Goal: Transaction & Acquisition: Purchase product/service

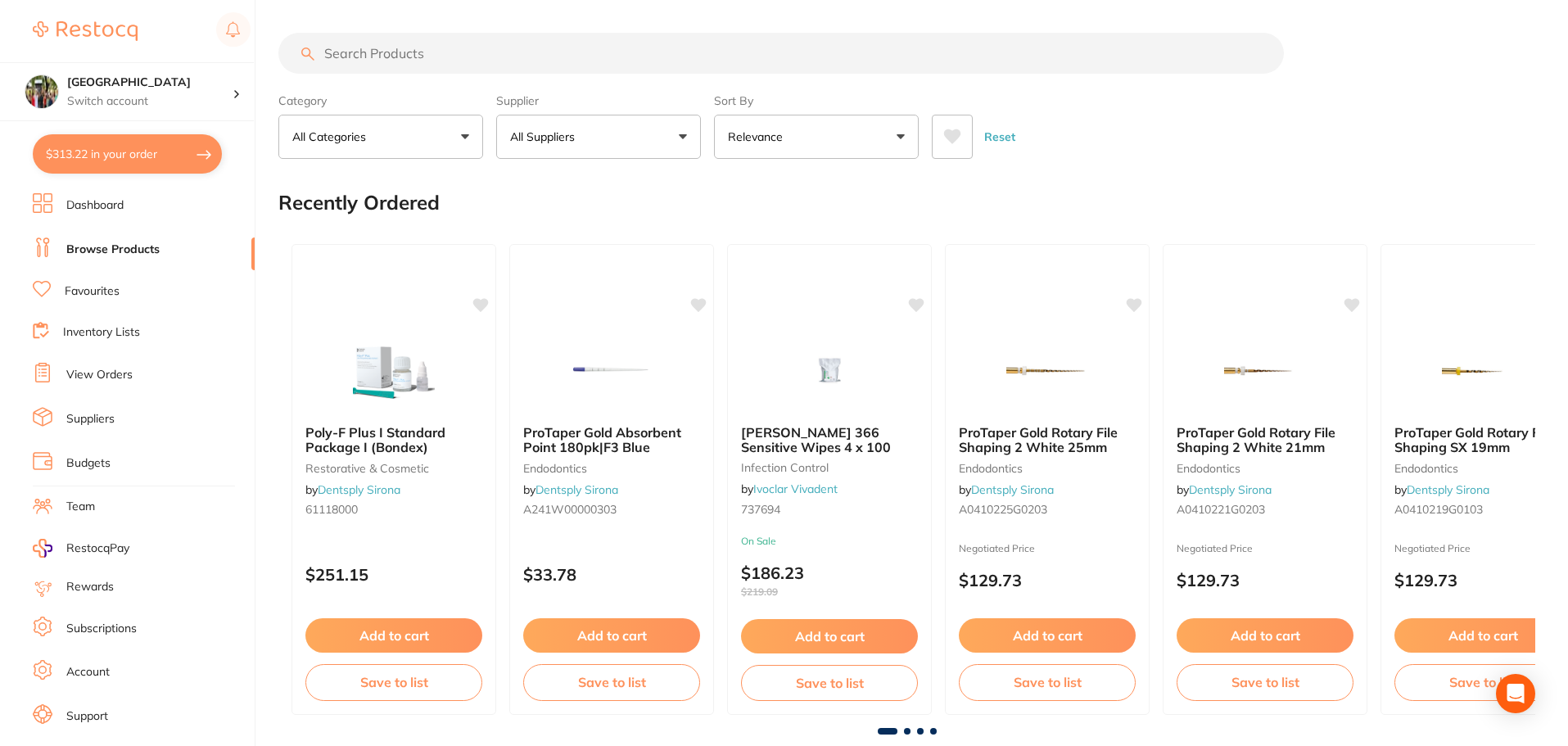
click at [447, 40] on input "search" at bounding box center [782, 52] width 1006 height 41
type input "locking tweezer"
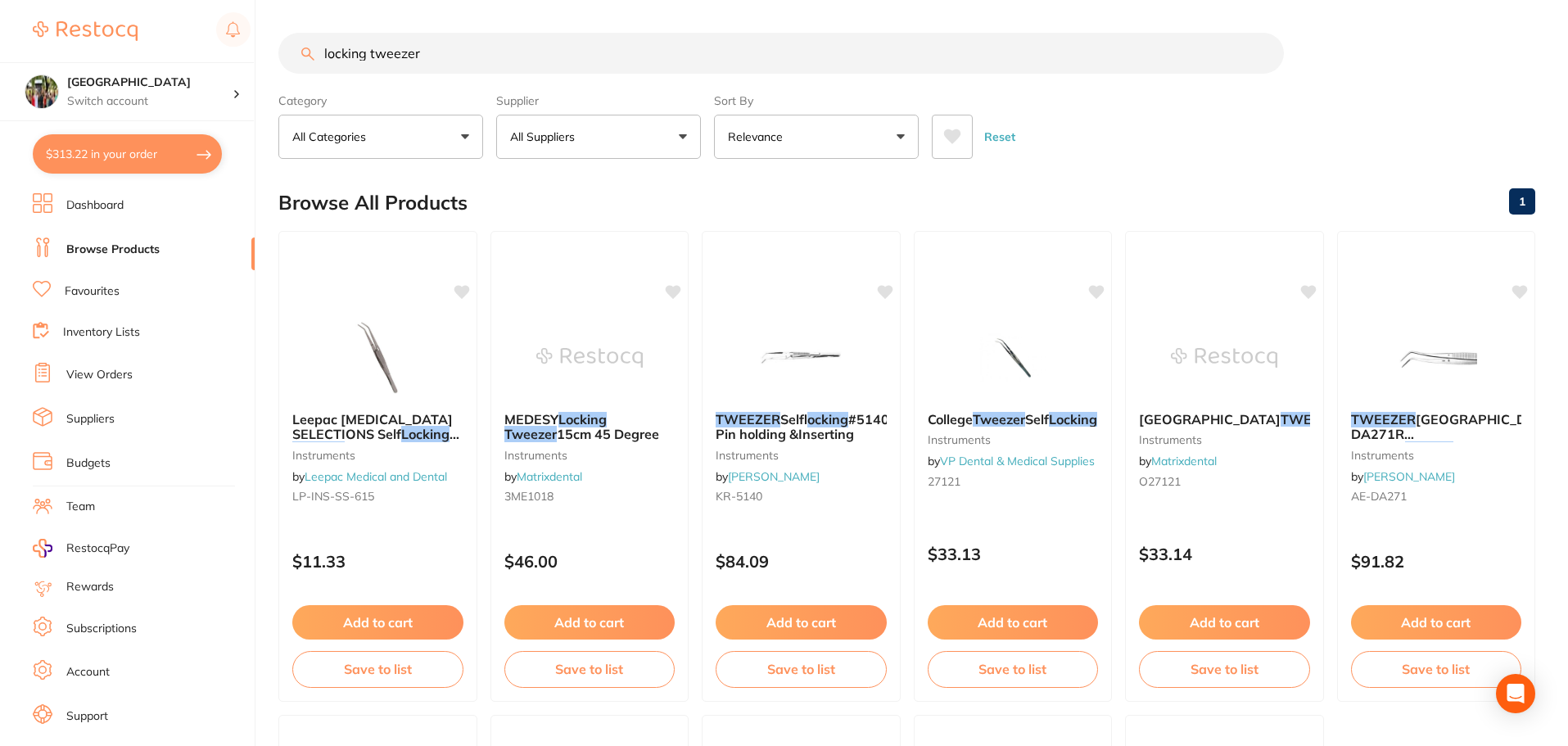
click at [873, 135] on button "Relevance" at bounding box center [816, 136] width 205 height 44
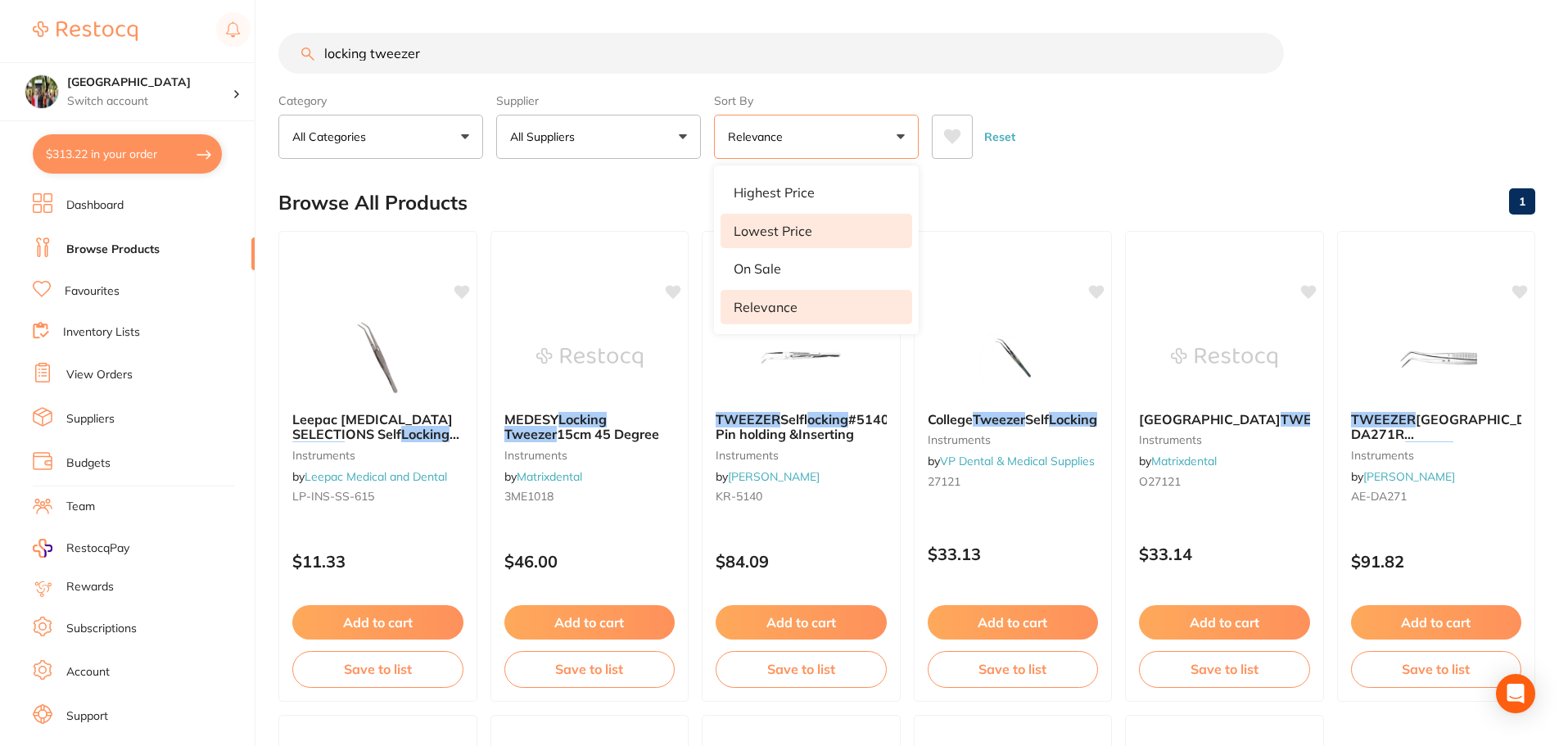
click at [862, 231] on li "Lowest Price" at bounding box center [816, 231] width 192 height 34
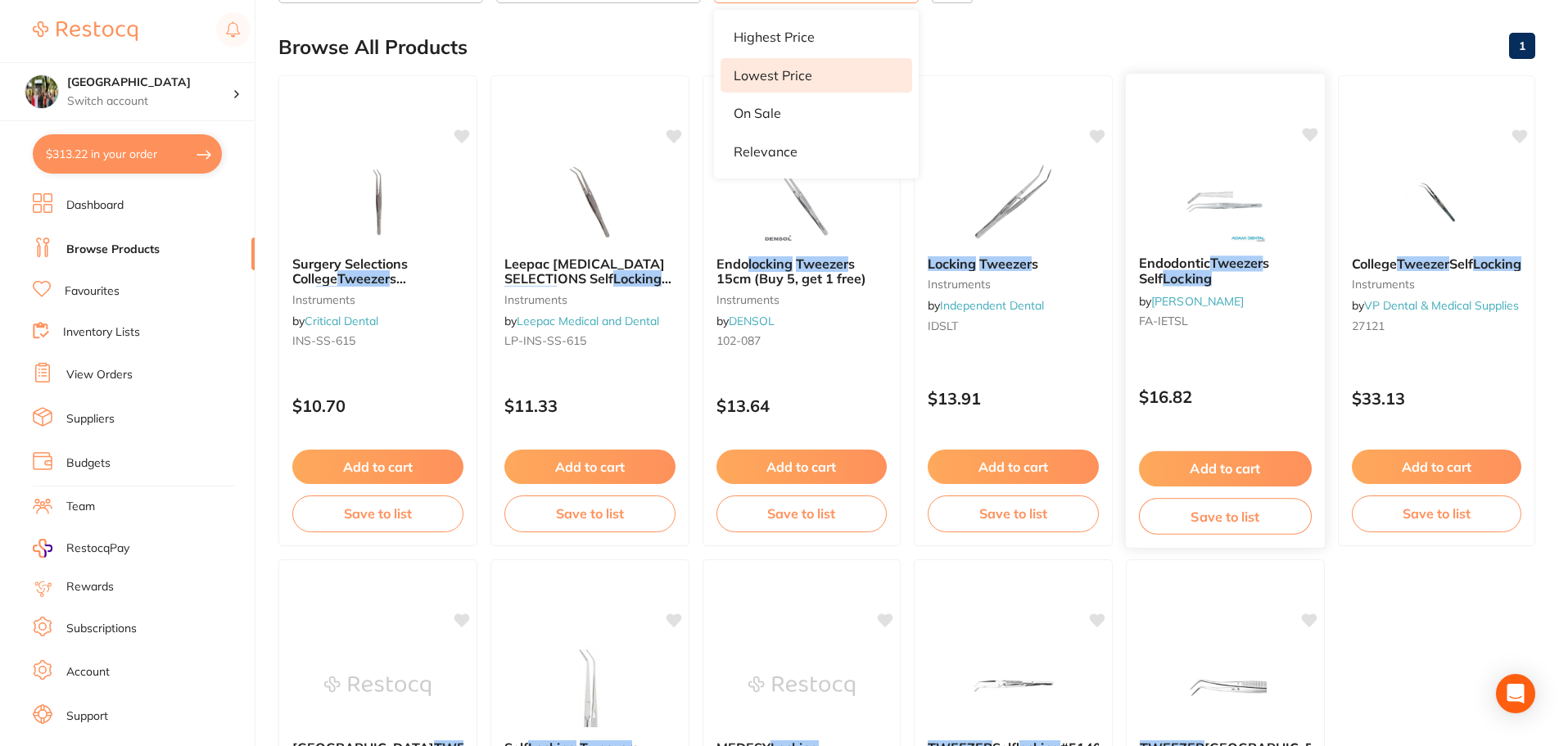
scroll to position [218, 0]
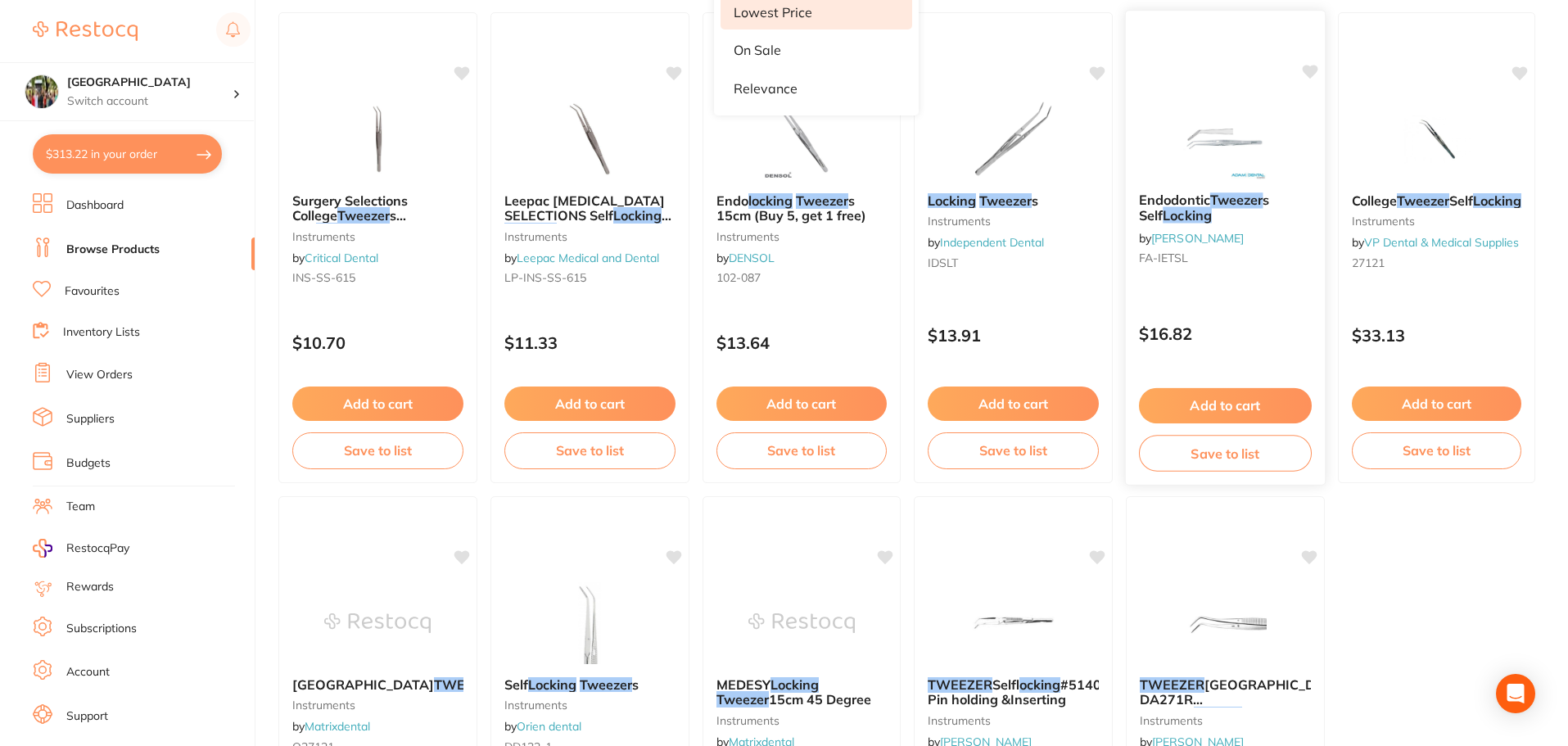
click at [1165, 211] on em "Locking" at bounding box center [1186, 215] width 49 height 16
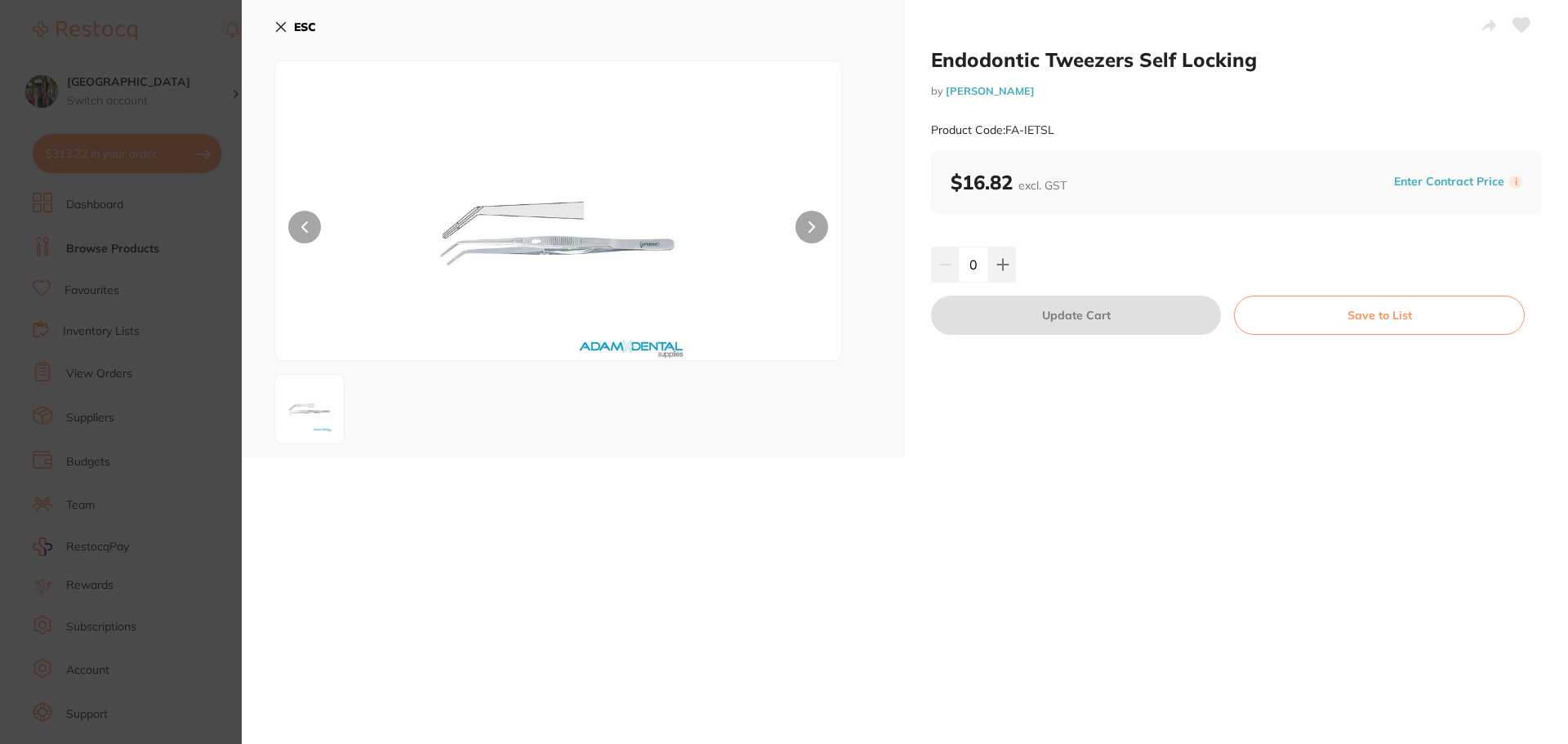
click at [821, 225] on button at bounding box center [812, 226] width 32 height 32
click at [283, 26] on icon at bounding box center [281, 27] width 9 height 9
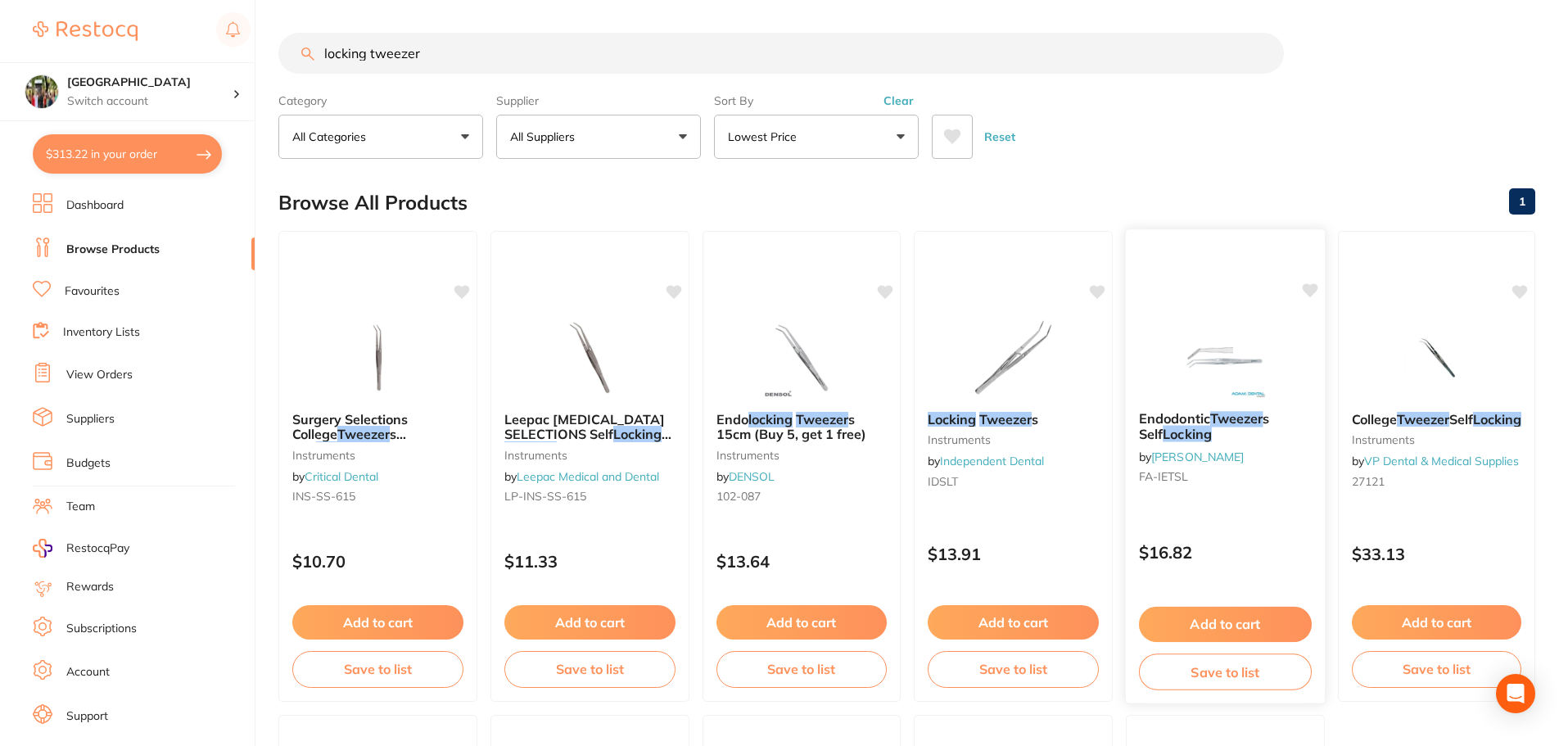
click at [1196, 437] on b "Endodontic Tweezer s Self Locking" at bounding box center [1225, 426] width 173 height 31
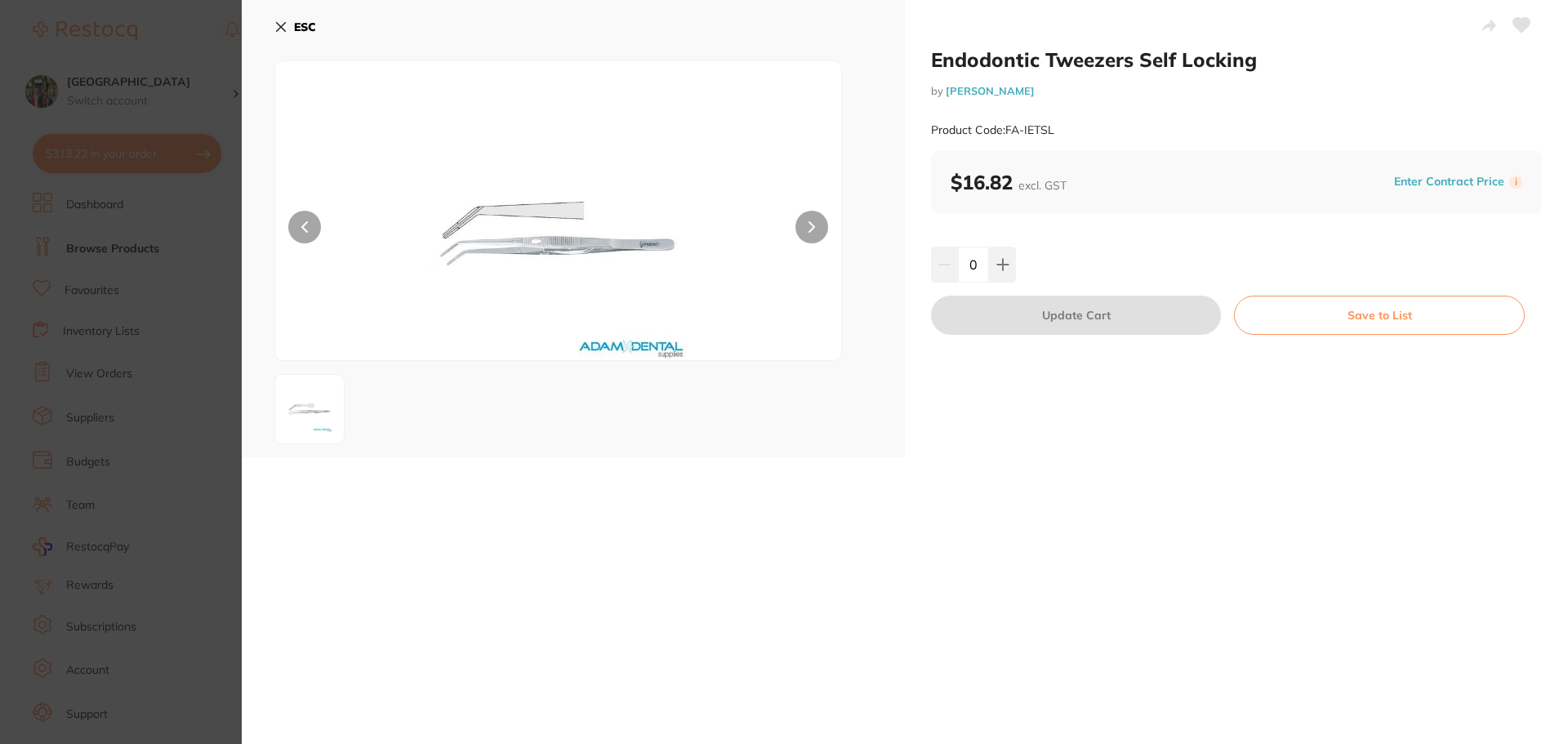
click at [287, 26] on icon at bounding box center [281, 27] width 13 height 13
